Goal: Obtain resource: Download file/media

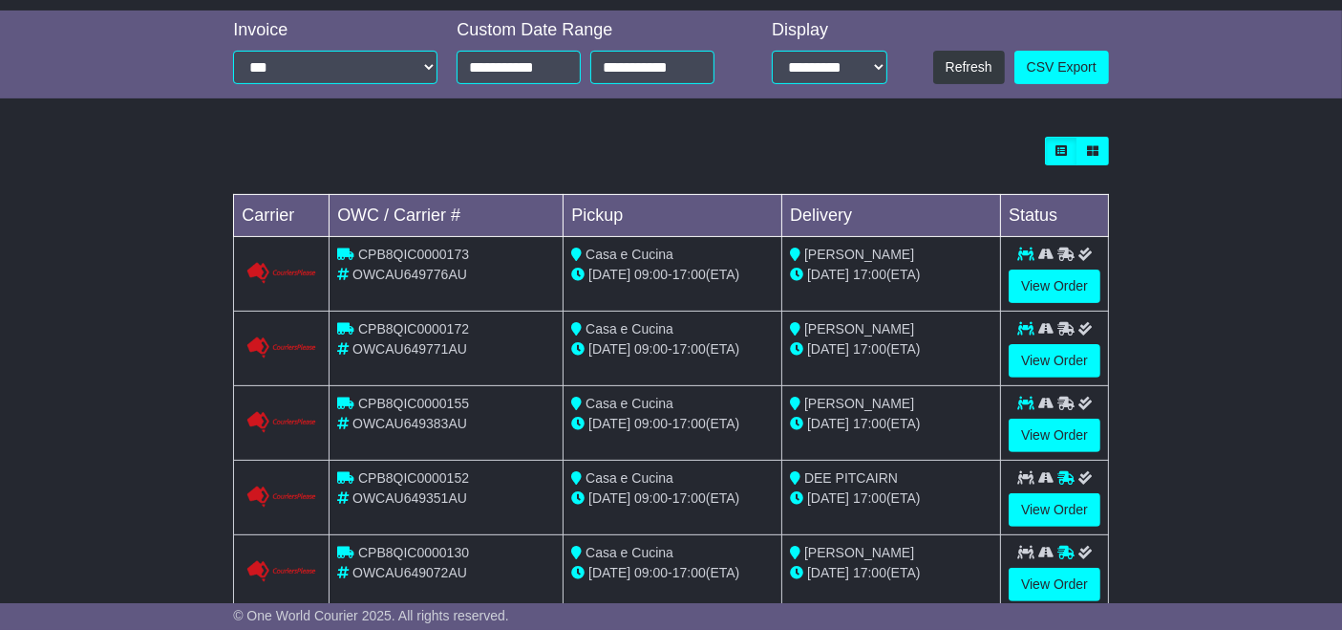
scroll to position [544, 0]
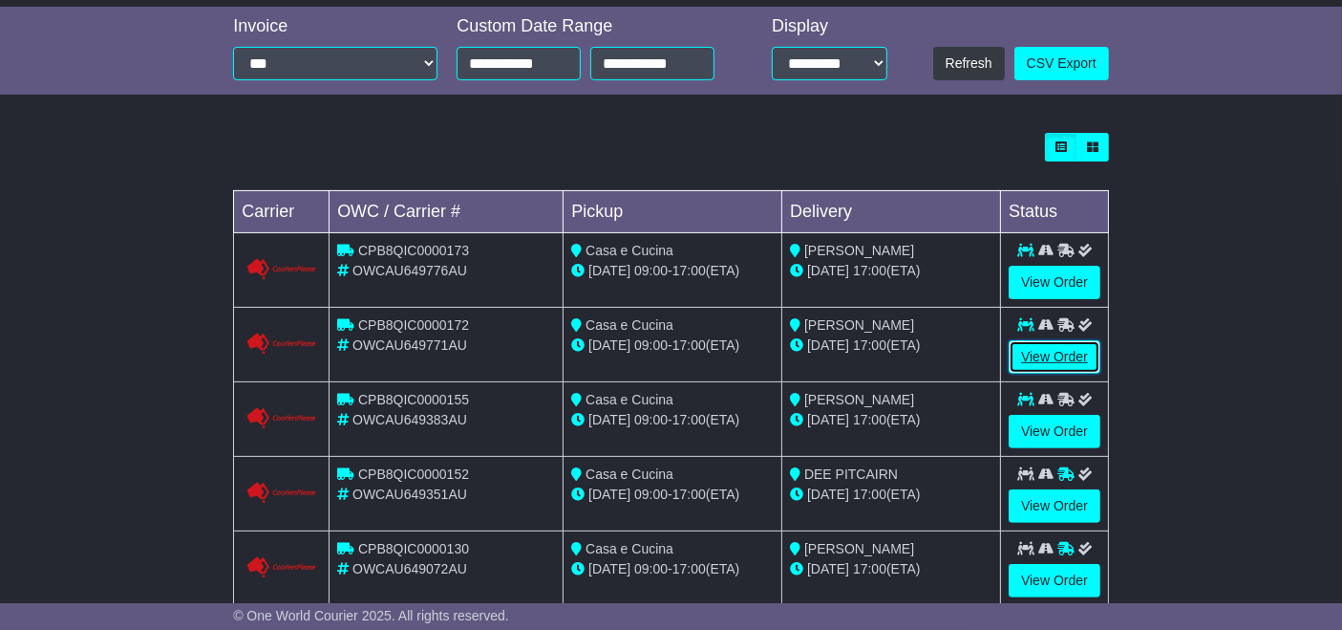
click at [1056, 362] on link "View Order" at bounding box center [1055, 356] width 92 height 33
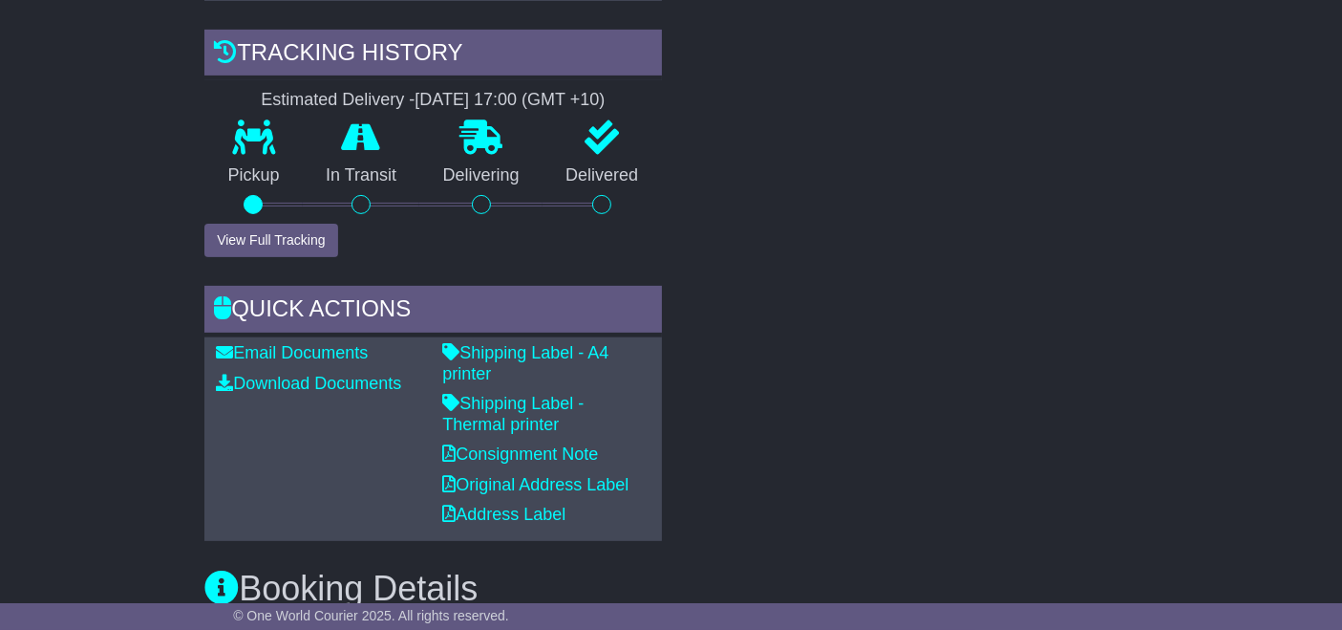
scroll to position [647, 0]
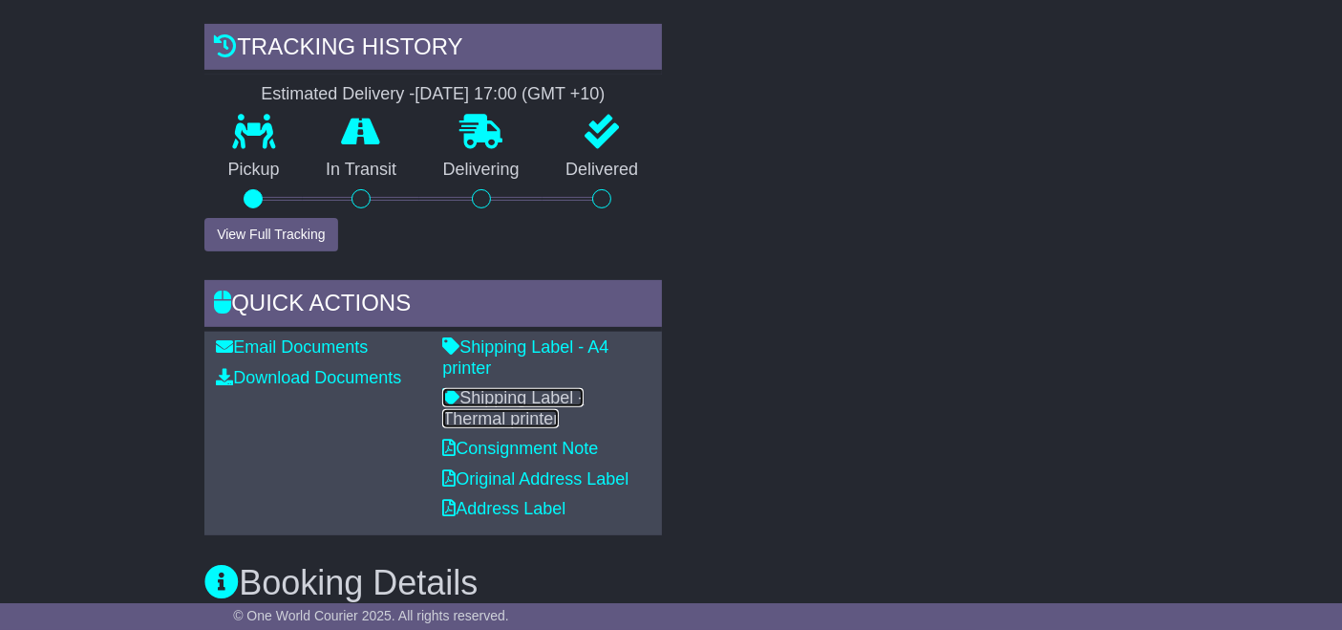
click at [532, 388] on link "Shipping Label - Thermal printer" at bounding box center [512, 408] width 141 height 40
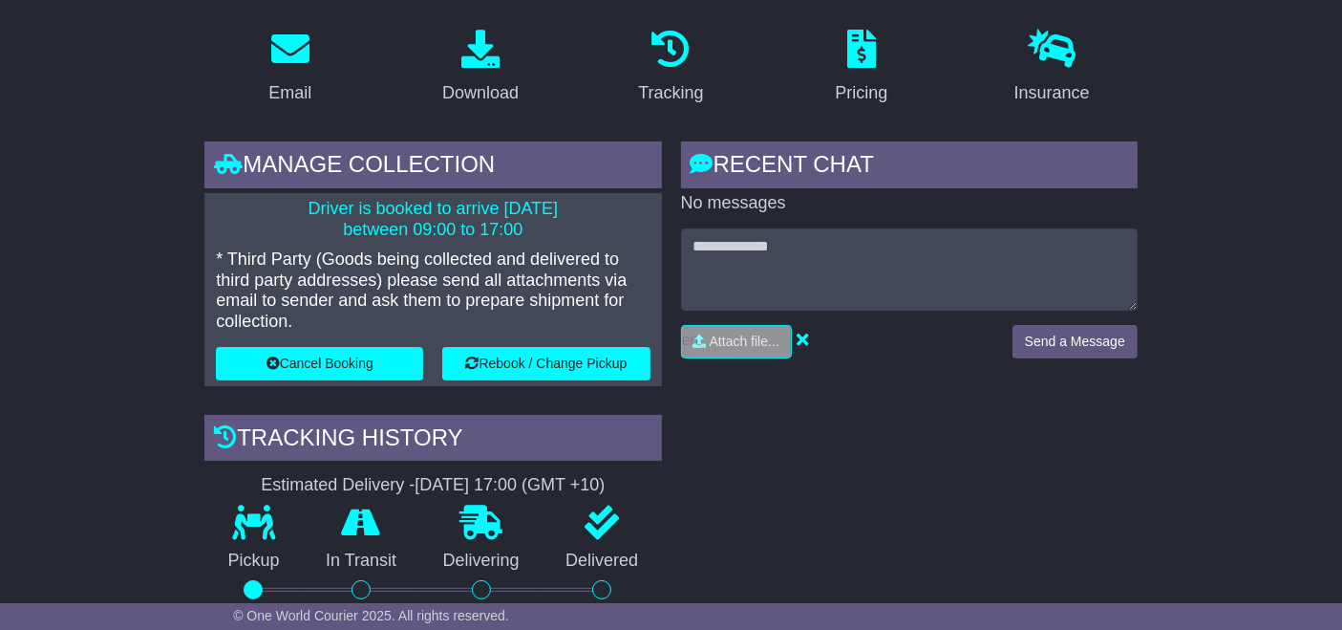
scroll to position [0, 0]
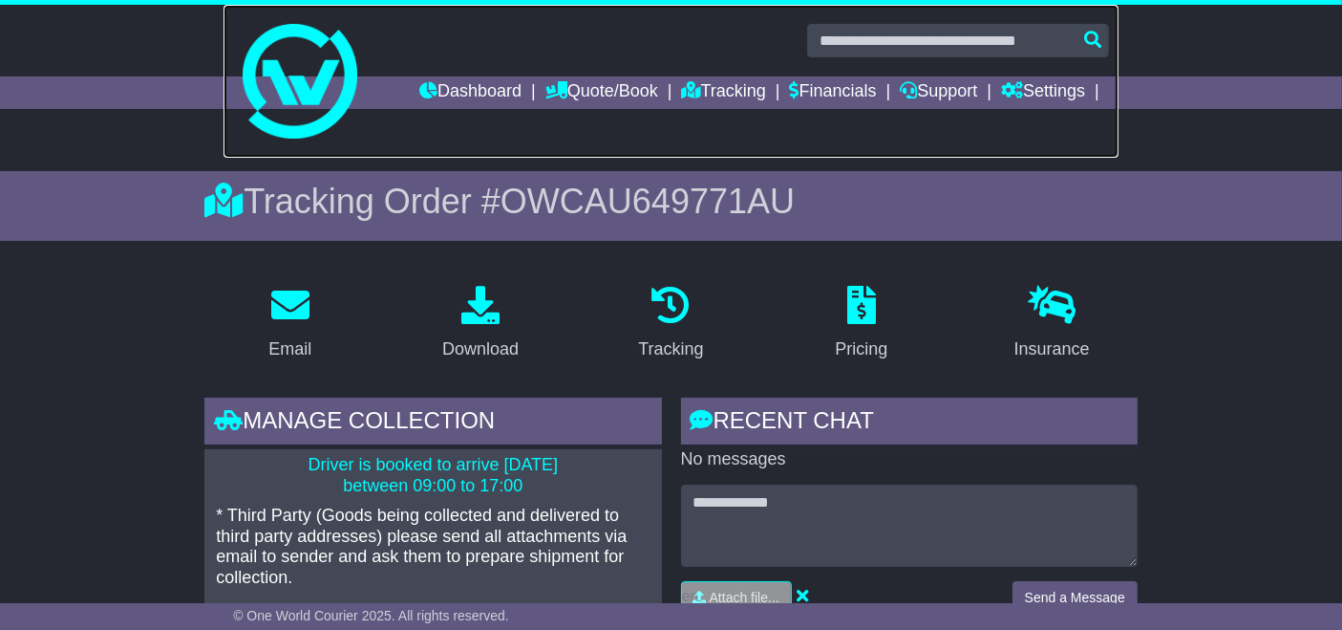
click at [722, 110] on link at bounding box center [671, 81] width 895 height 153
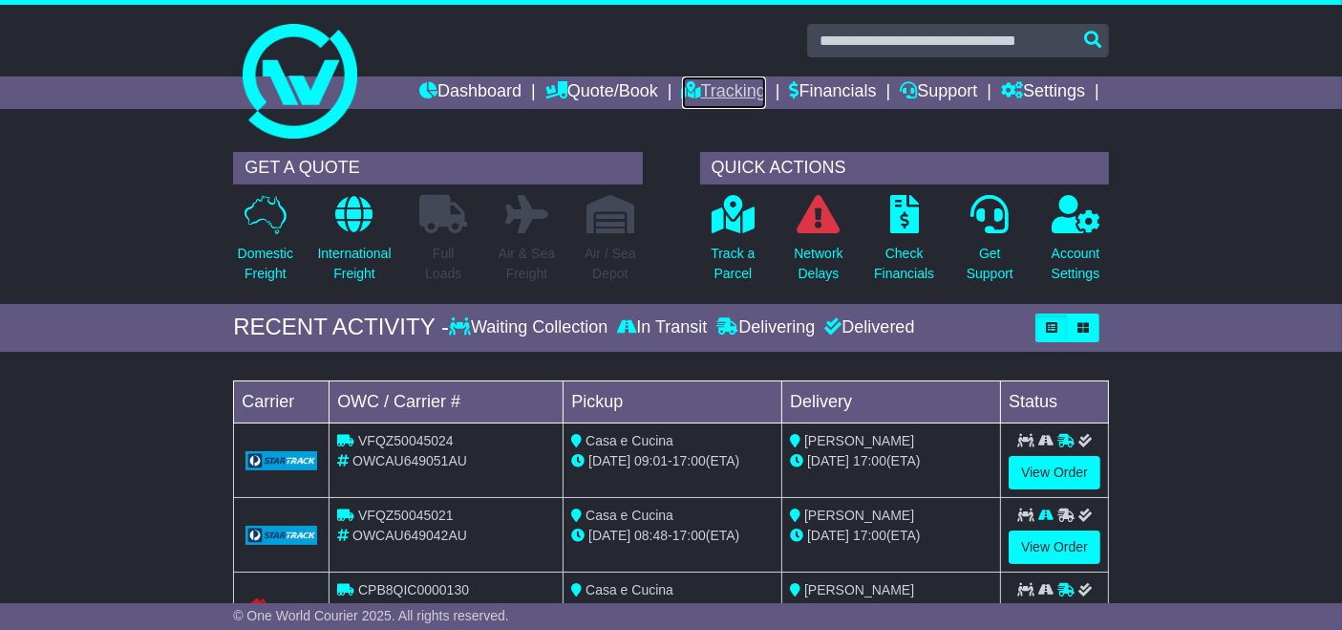
click at [725, 99] on link "Tracking" at bounding box center [724, 92] width 84 height 32
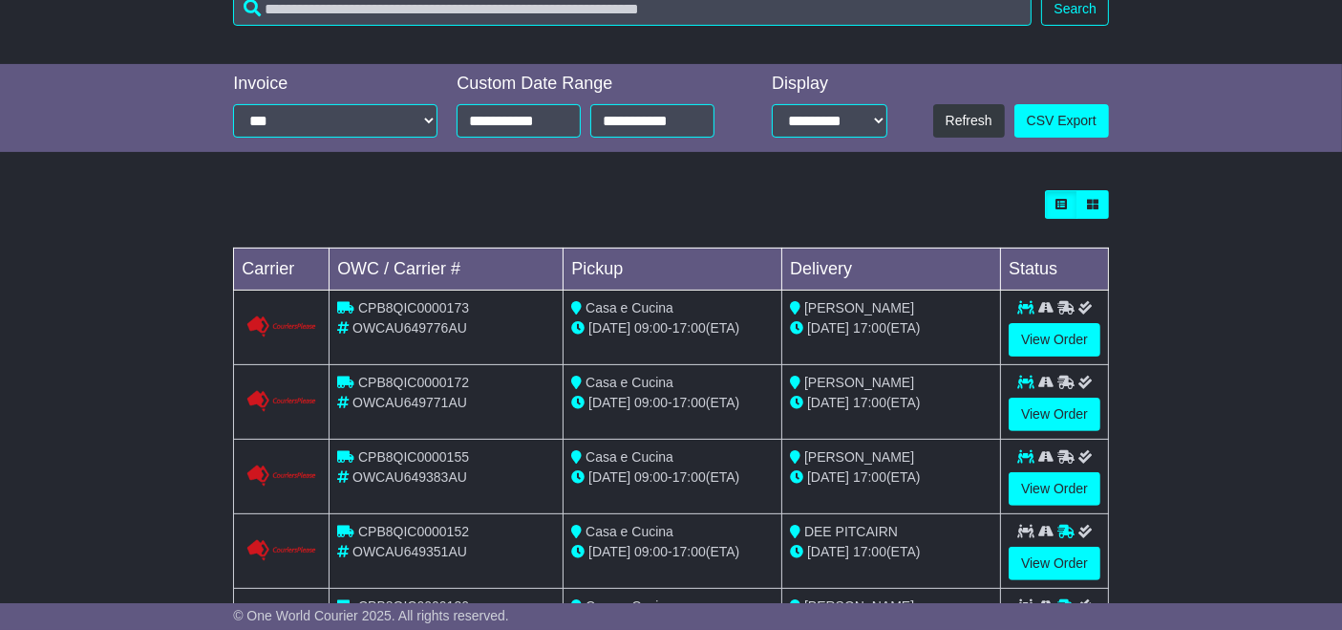
scroll to position [599, 0]
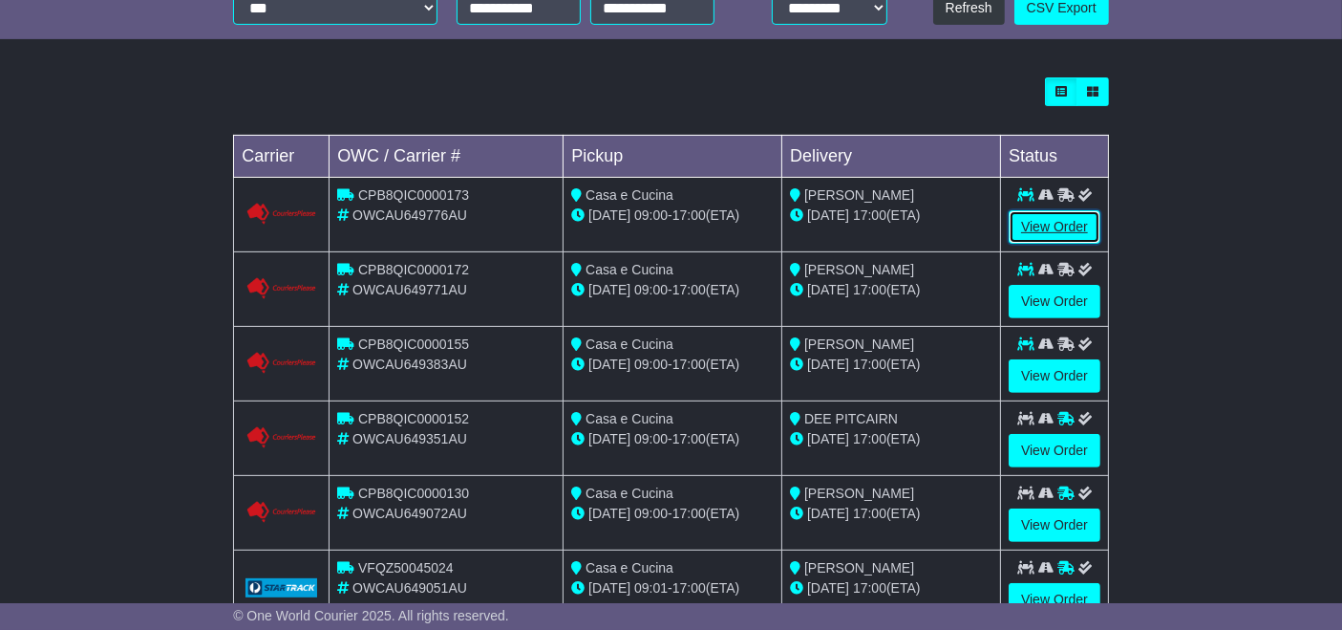
click at [1064, 224] on link "View Order" at bounding box center [1055, 226] width 92 height 33
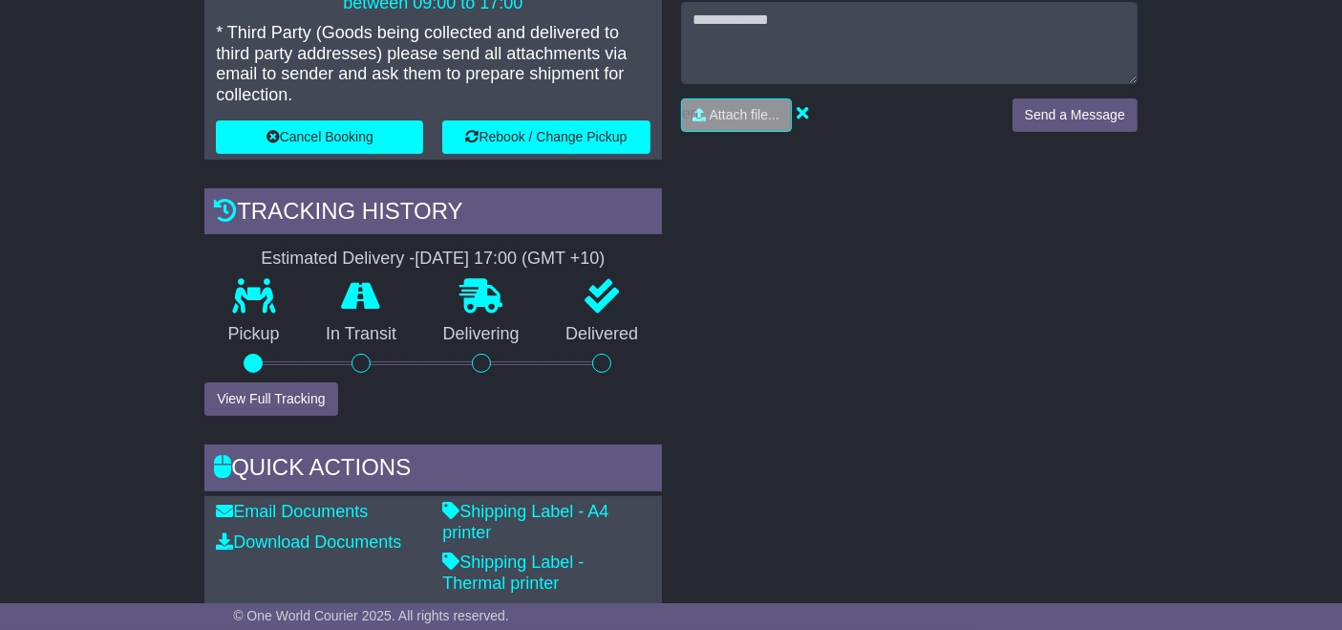
scroll to position [547, 0]
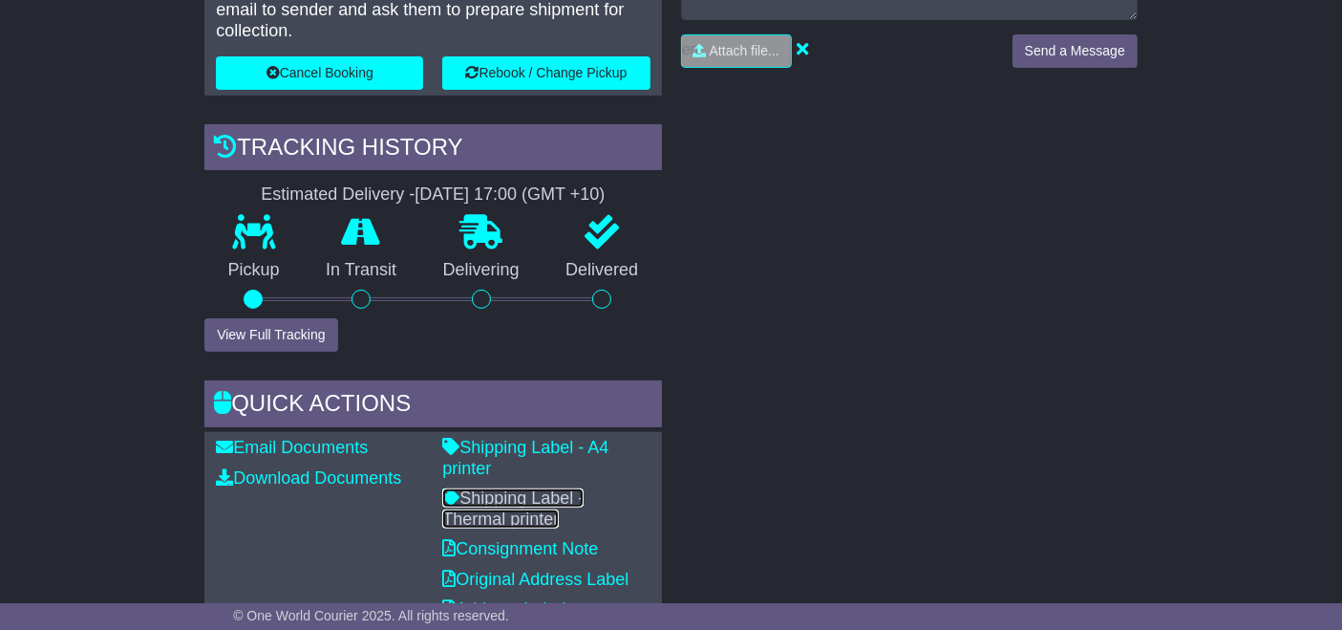
click at [553, 488] on link "Shipping Label - Thermal printer" at bounding box center [512, 508] width 141 height 40
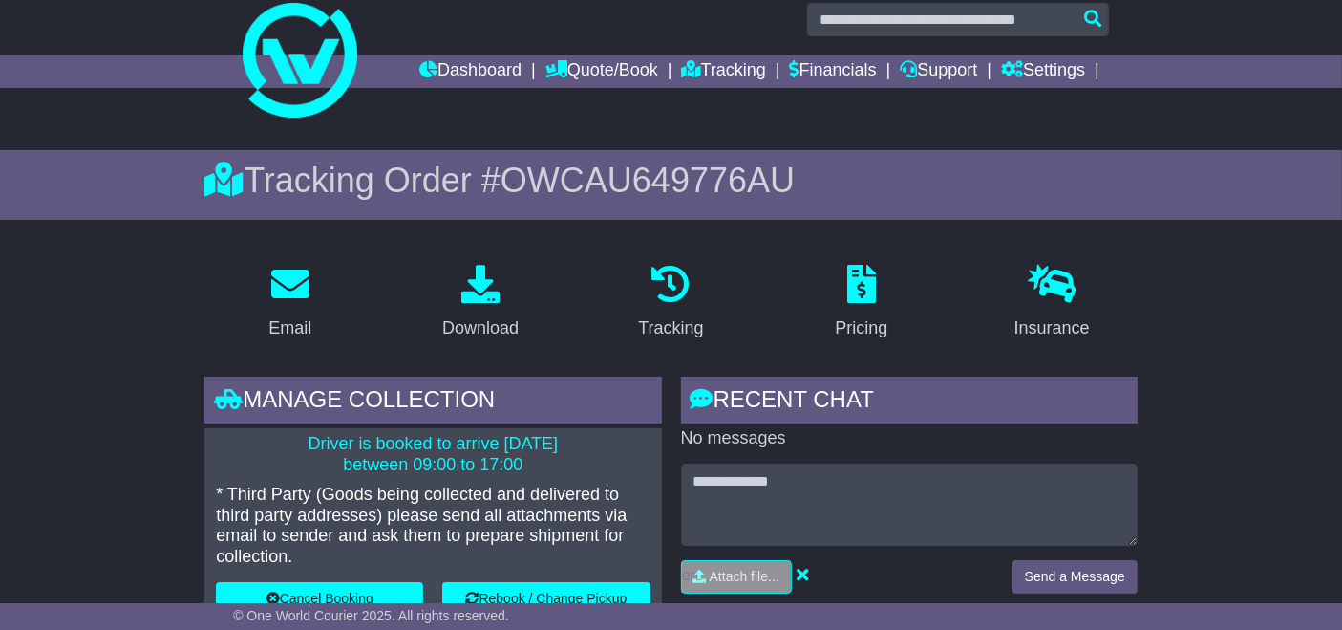
scroll to position [0, 0]
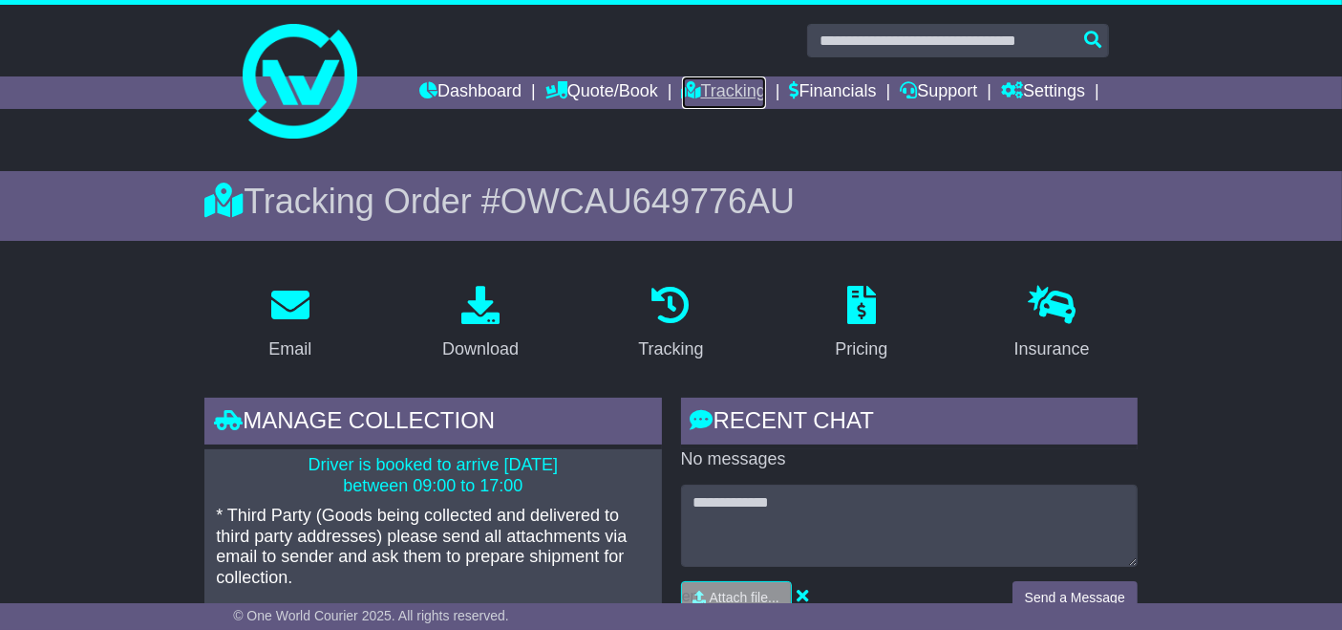
click at [738, 91] on link "Tracking" at bounding box center [724, 92] width 84 height 32
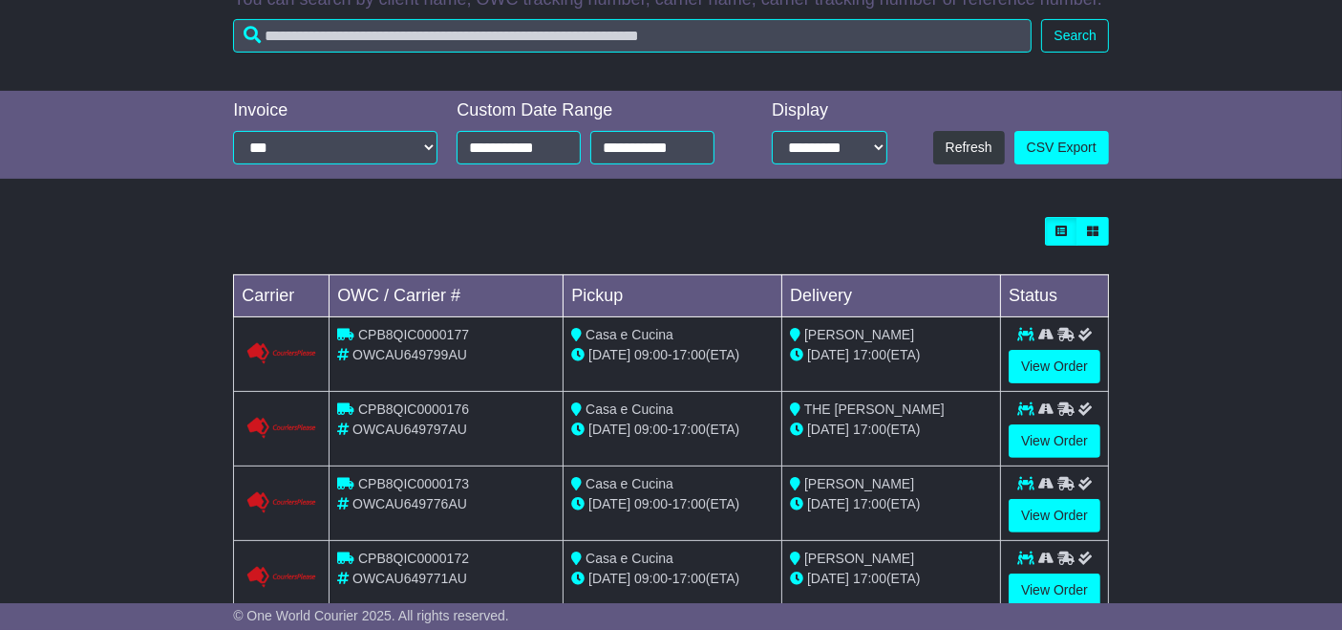
scroll to position [464, 0]
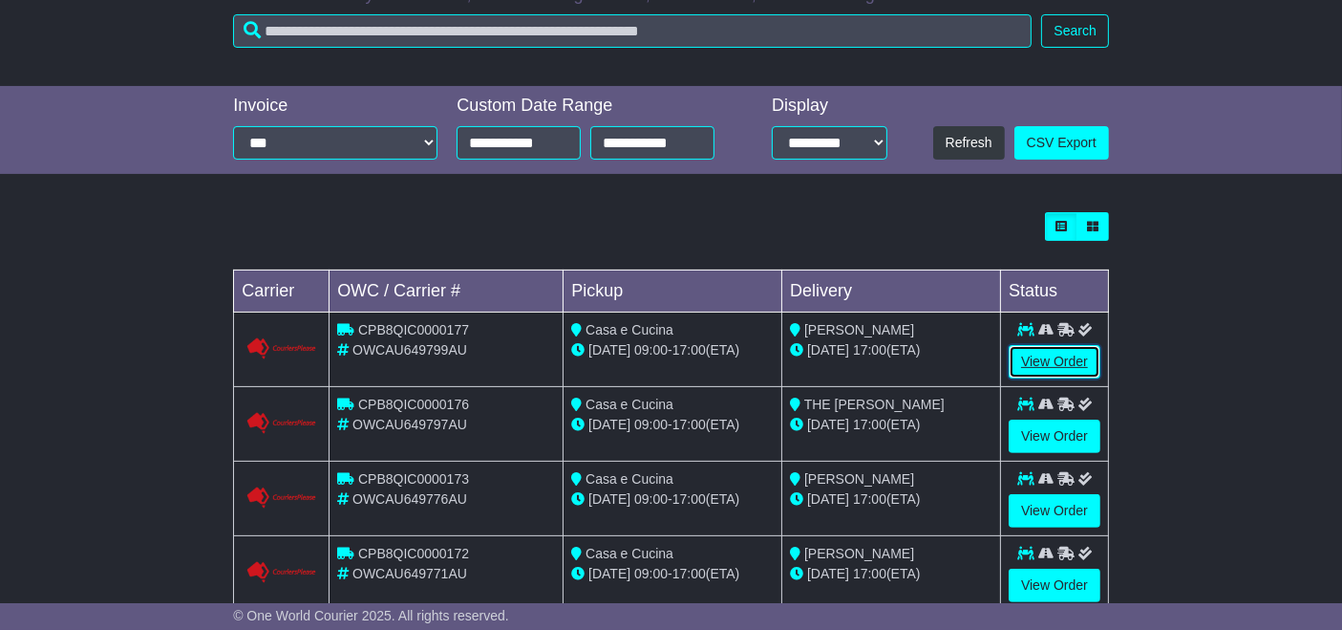
click at [1051, 367] on link "View Order" at bounding box center [1055, 361] width 92 height 33
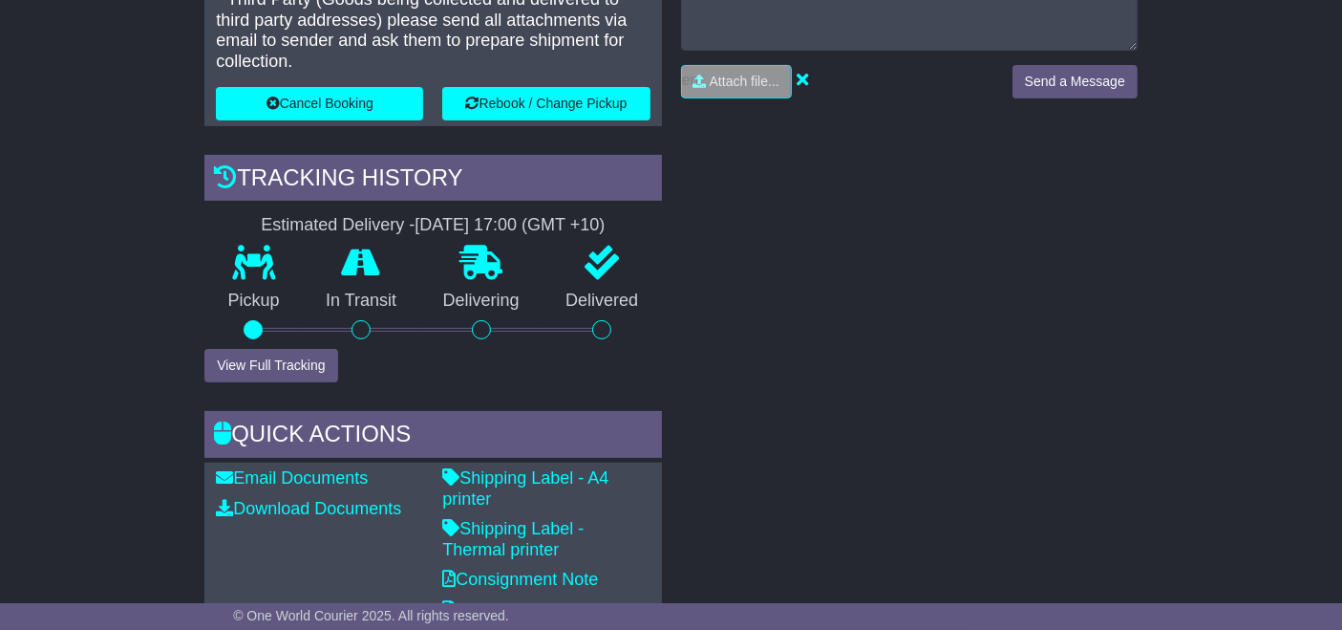
scroll to position [516, 0]
click at [563, 519] on link "Shipping Label - Thermal printer" at bounding box center [512, 539] width 141 height 40
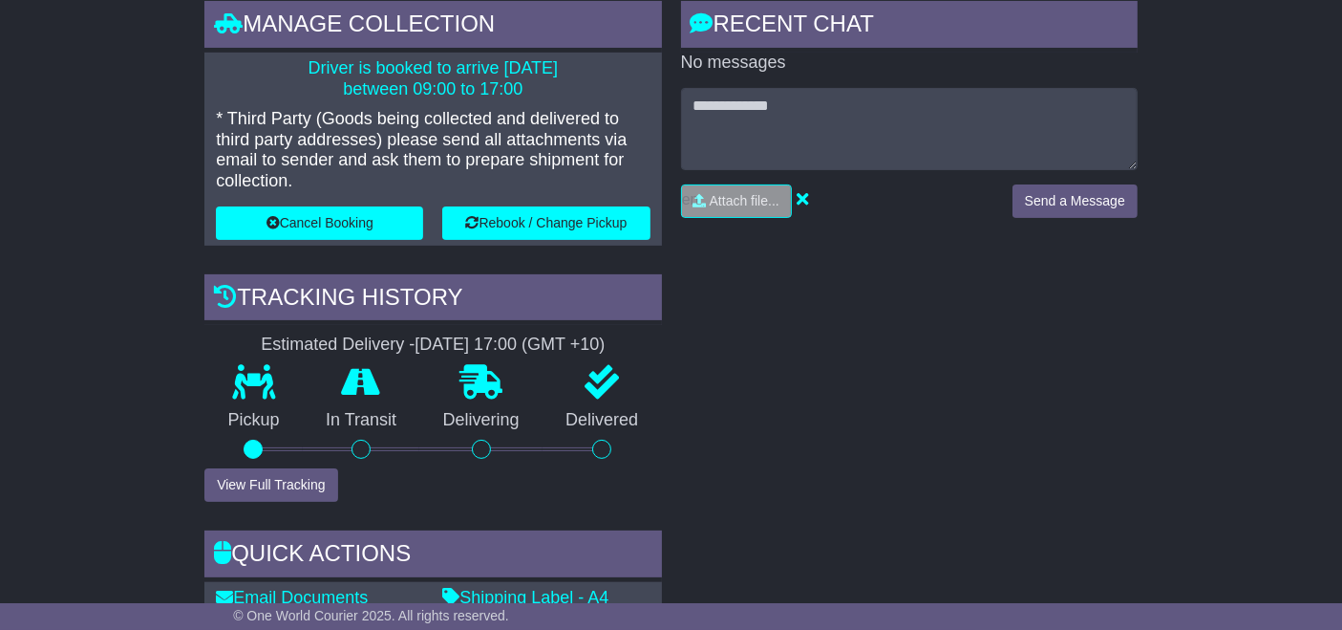
scroll to position [0, 0]
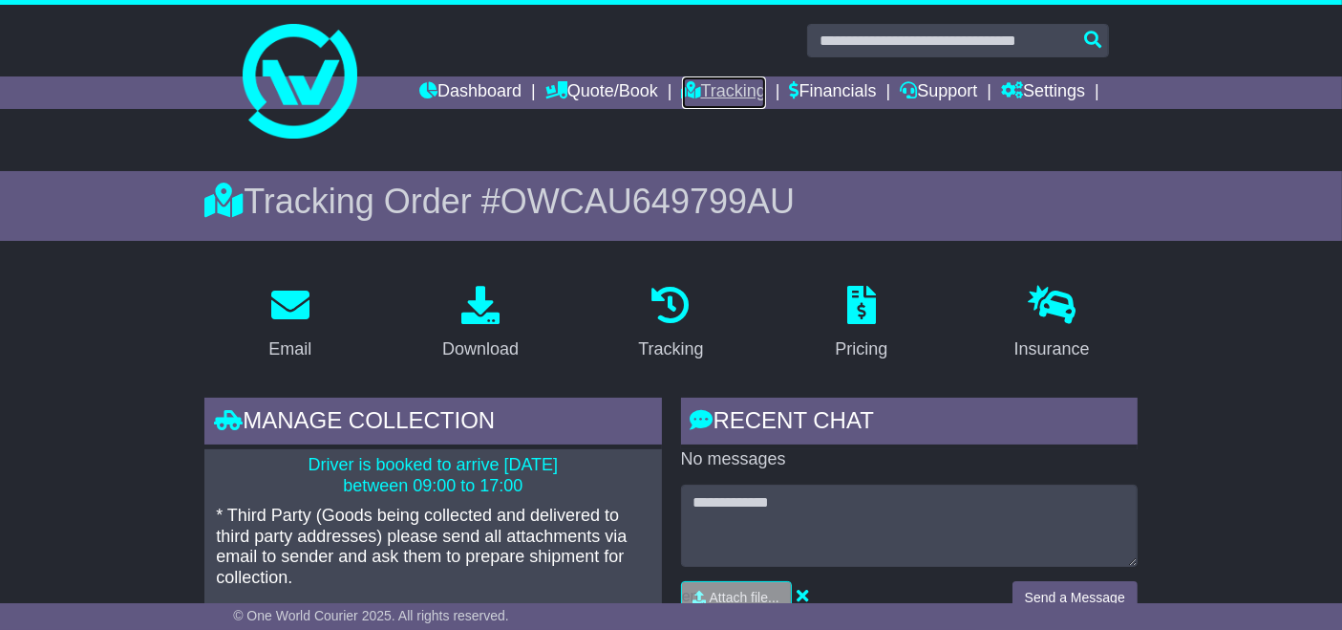
click at [739, 99] on link "Tracking" at bounding box center [724, 92] width 84 height 32
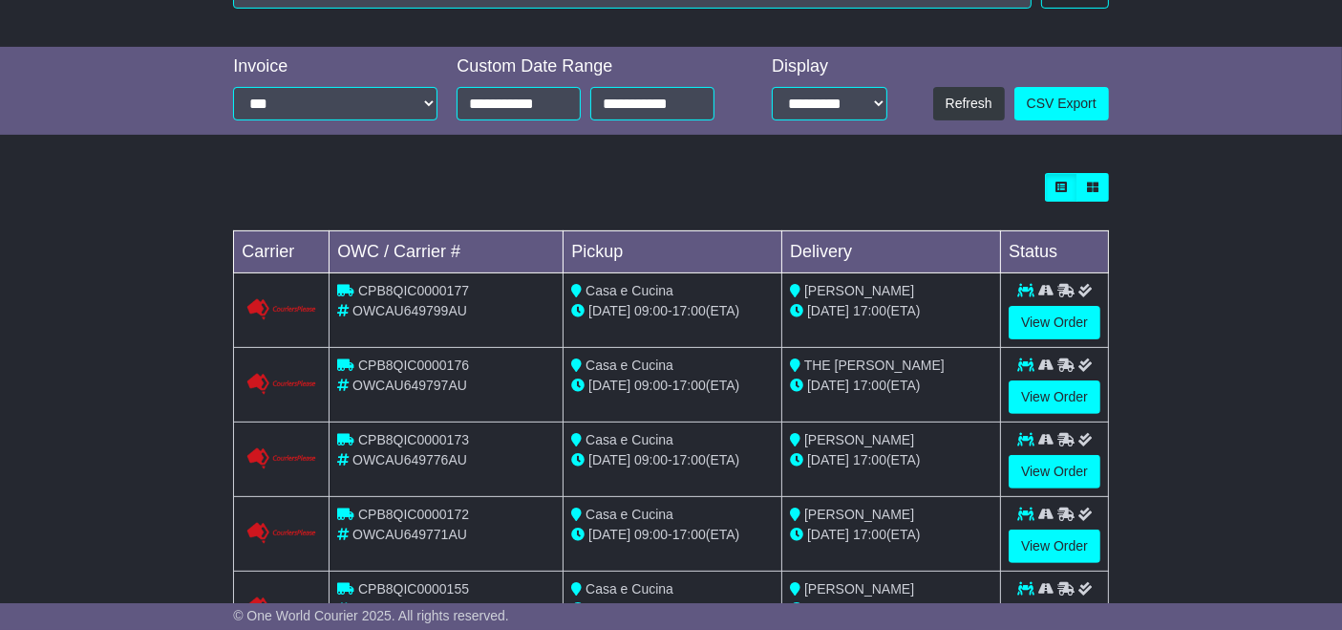
scroll to position [505, 0]
click at [1062, 391] on link "View Order" at bounding box center [1055, 395] width 92 height 33
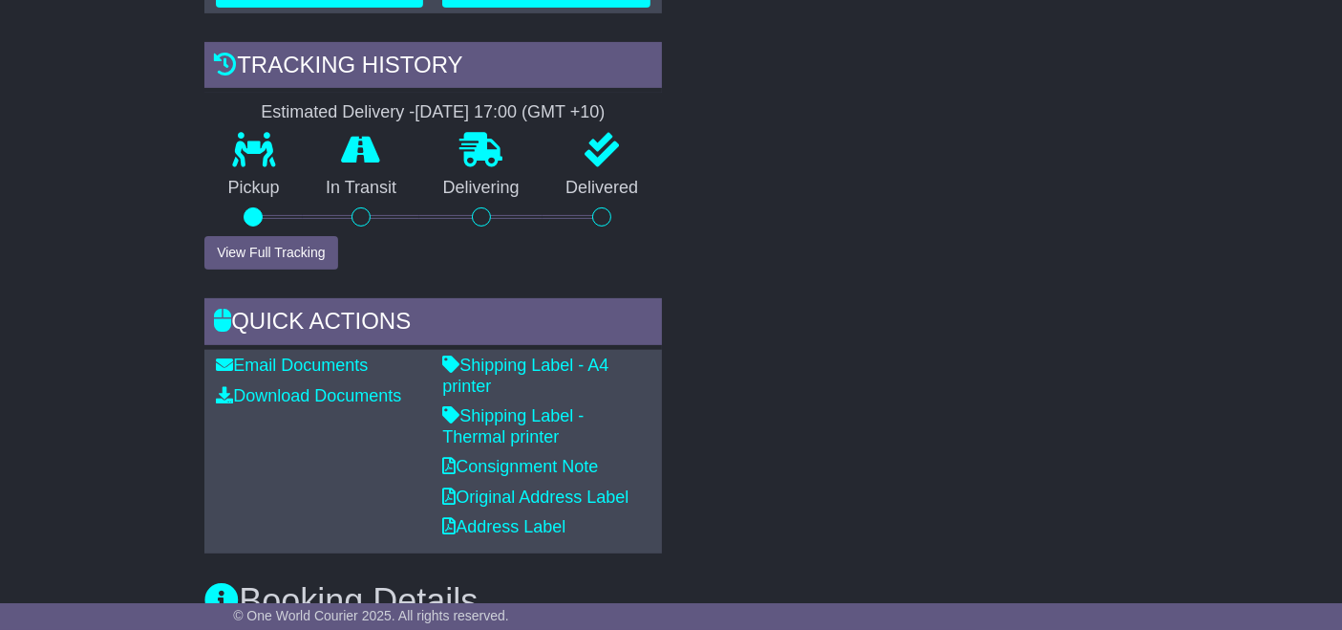
scroll to position [631, 0]
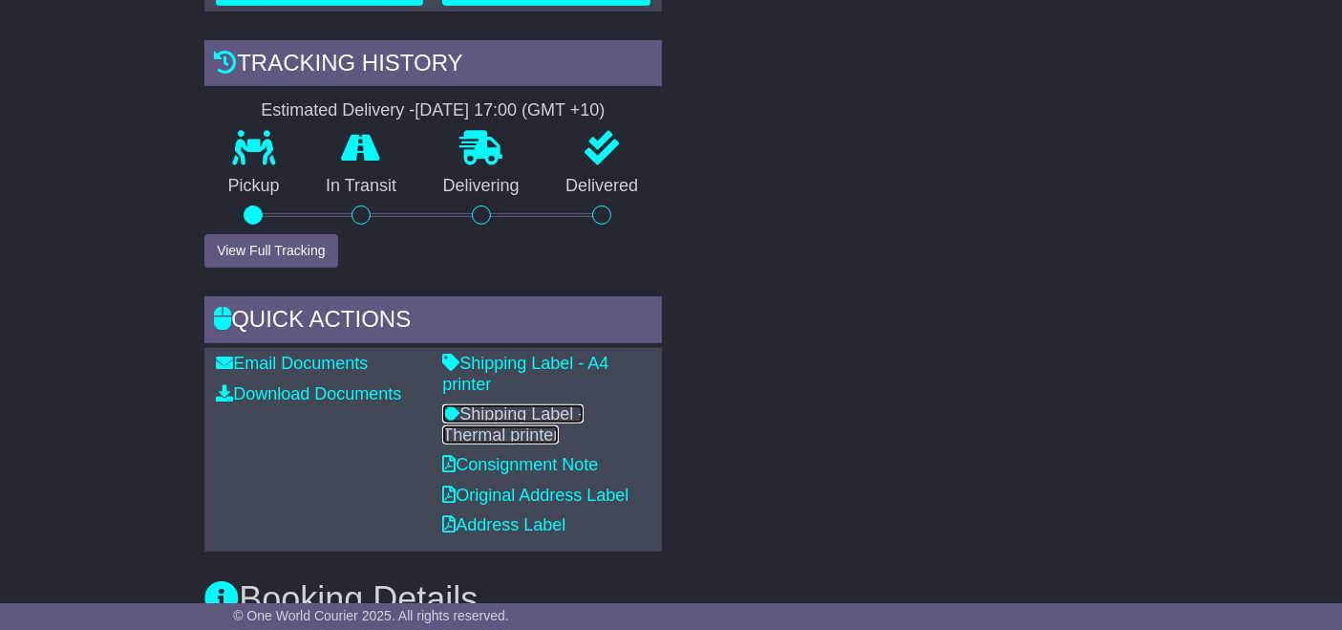
click at [565, 404] on link "Shipping Label - Thermal printer" at bounding box center [512, 424] width 141 height 40
